Goal: Information Seeking & Learning: Learn about a topic

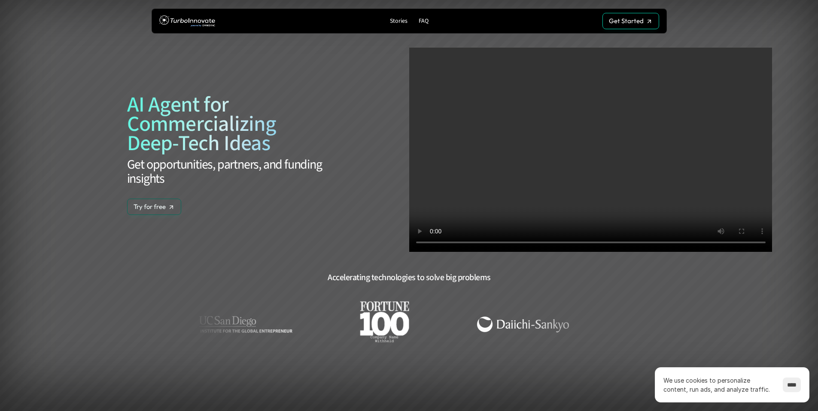
click at [363, 277] on p "Accelerating technologies to solve big problems" at bounding box center [409, 277] width 163 height 13
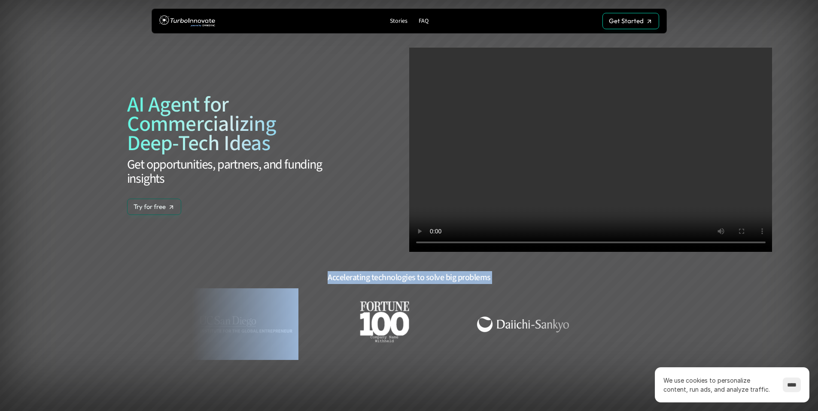
click at [363, 277] on p "Accelerating technologies to solve big problems" at bounding box center [409, 277] width 163 height 13
click at [385, 277] on p "Accelerating technologies to solve big problems" at bounding box center [409, 277] width 163 height 13
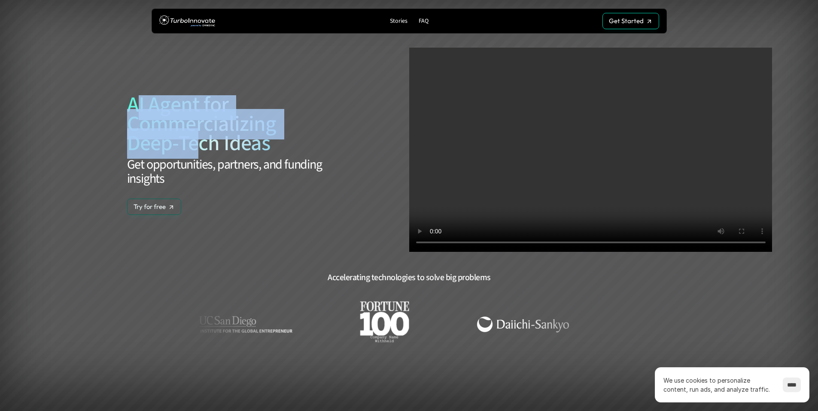
drag, startPoint x: 173, startPoint y: 131, endPoint x: 286, endPoint y: 195, distance: 129.6
click at [274, 190] on div "AI Agent for Commercializing Deep-Tech Ideas Get opportunities, partners, and f…" at bounding box center [227, 155] width 201 height 120
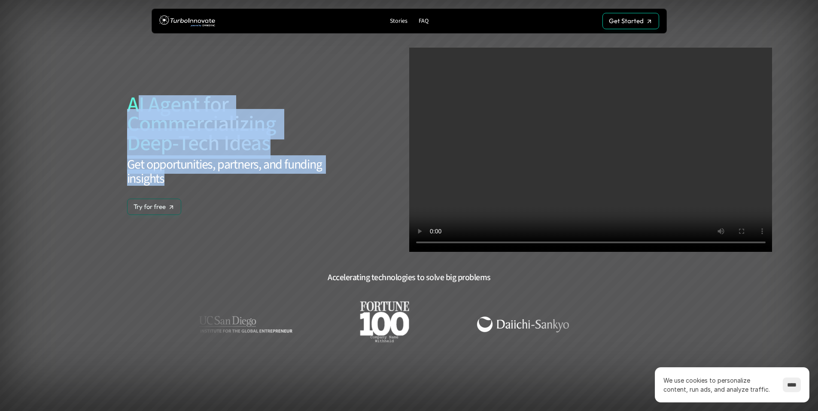
drag, startPoint x: 306, startPoint y: 198, endPoint x: 435, endPoint y: 73, distance: 179.1
click at [307, 196] on div "AI Agent for Commercializing Deep-Tech Ideas Get opportunities, partners, and f…" at bounding box center [227, 155] width 201 height 120
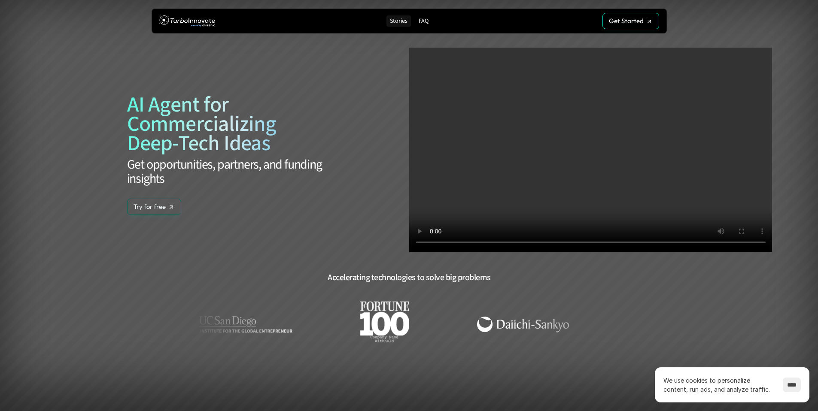
click at [396, 24] on p "Stories" at bounding box center [399, 21] width 18 height 7
